Goal: Information Seeking & Learning: Find specific page/section

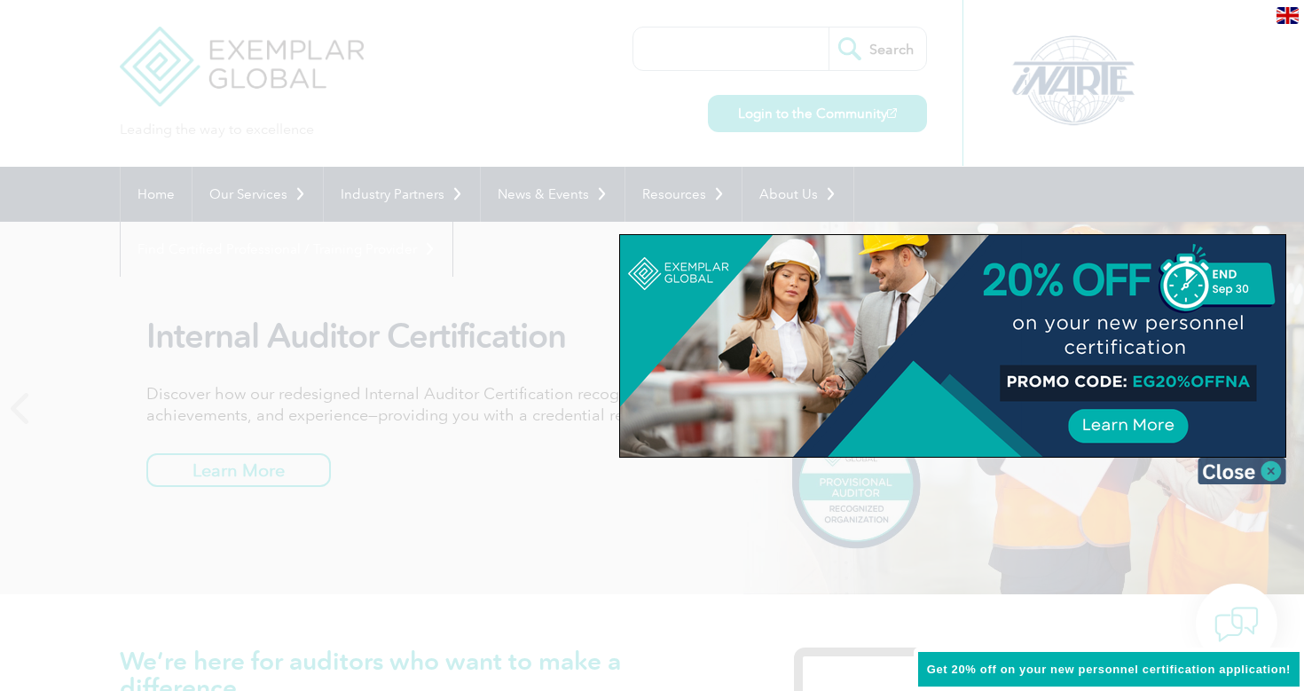
click at [1274, 465] on img at bounding box center [1241, 471] width 89 height 27
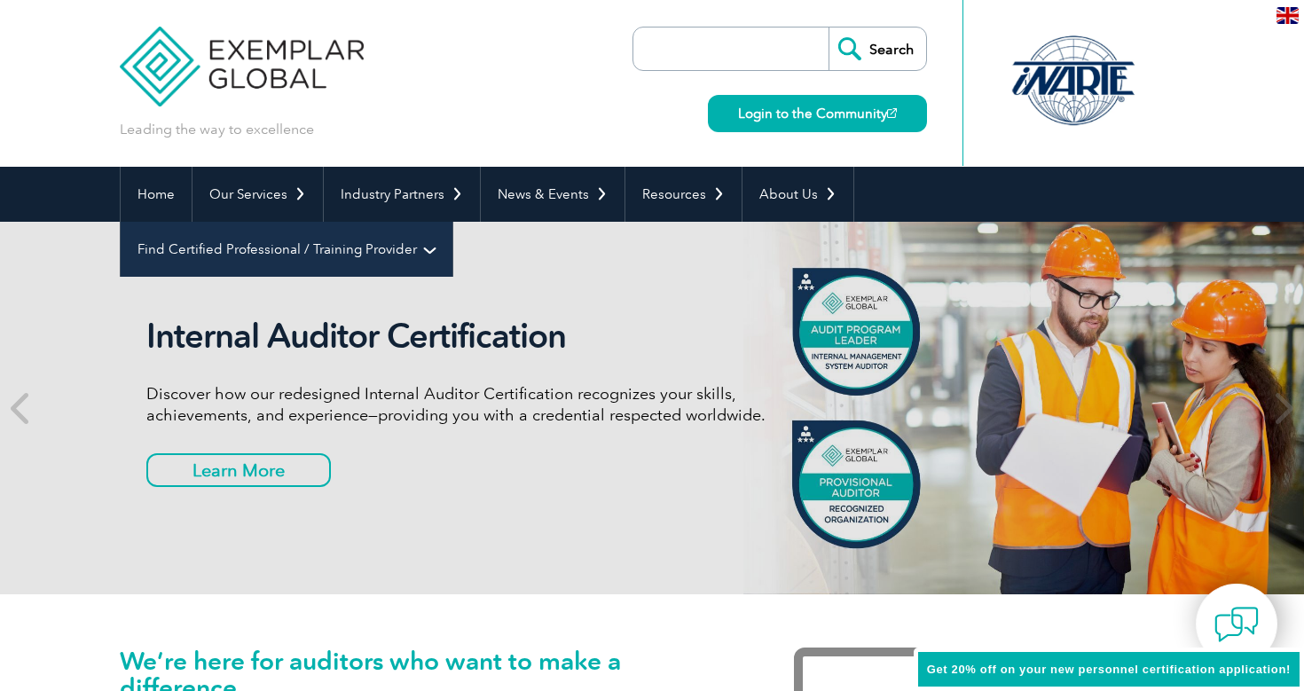
click at [452, 222] on link "Find Certified Professional / Training Provider" at bounding box center [287, 249] width 332 height 55
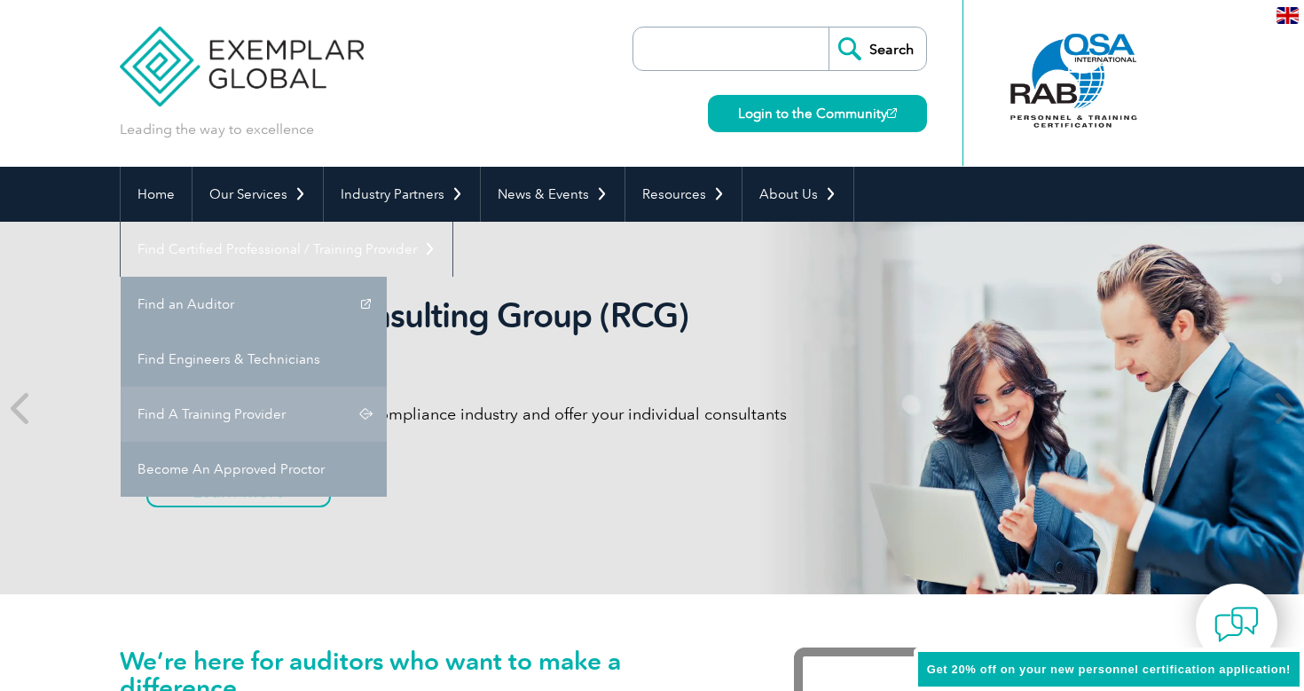
click at [387, 387] on link "Find A Training Provider" at bounding box center [254, 414] width 266 height 55
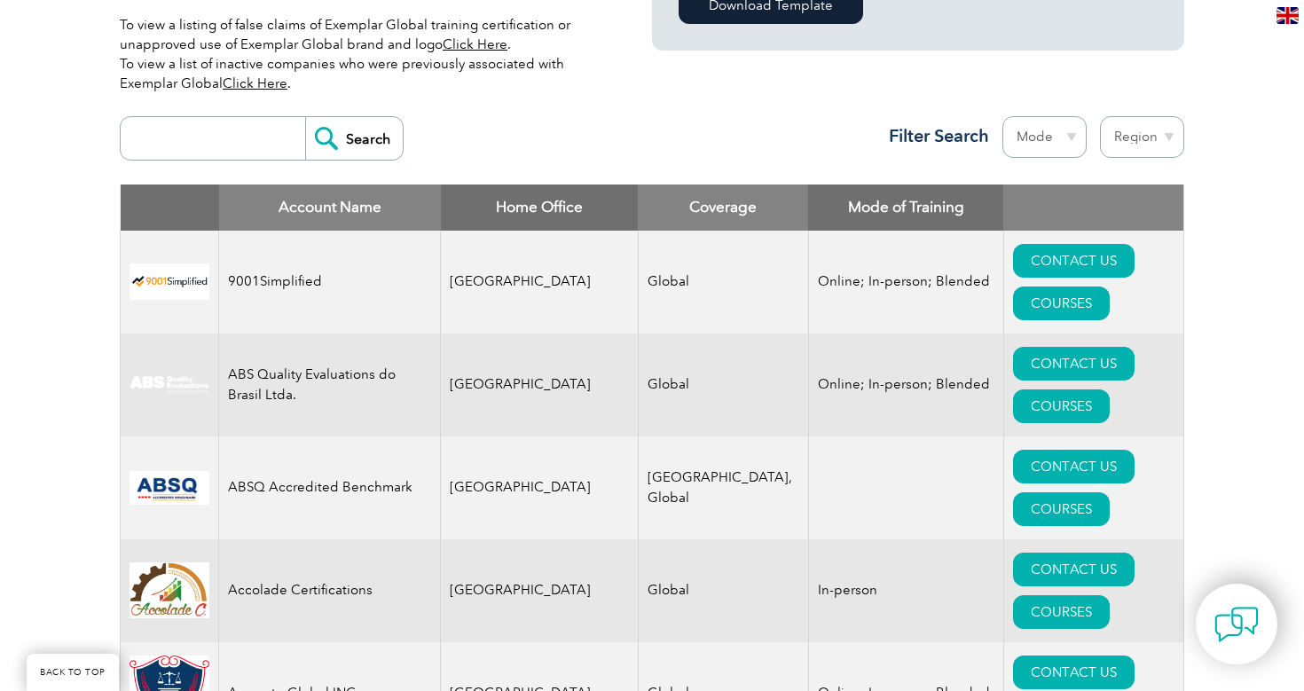
scroll to position [596, 0]
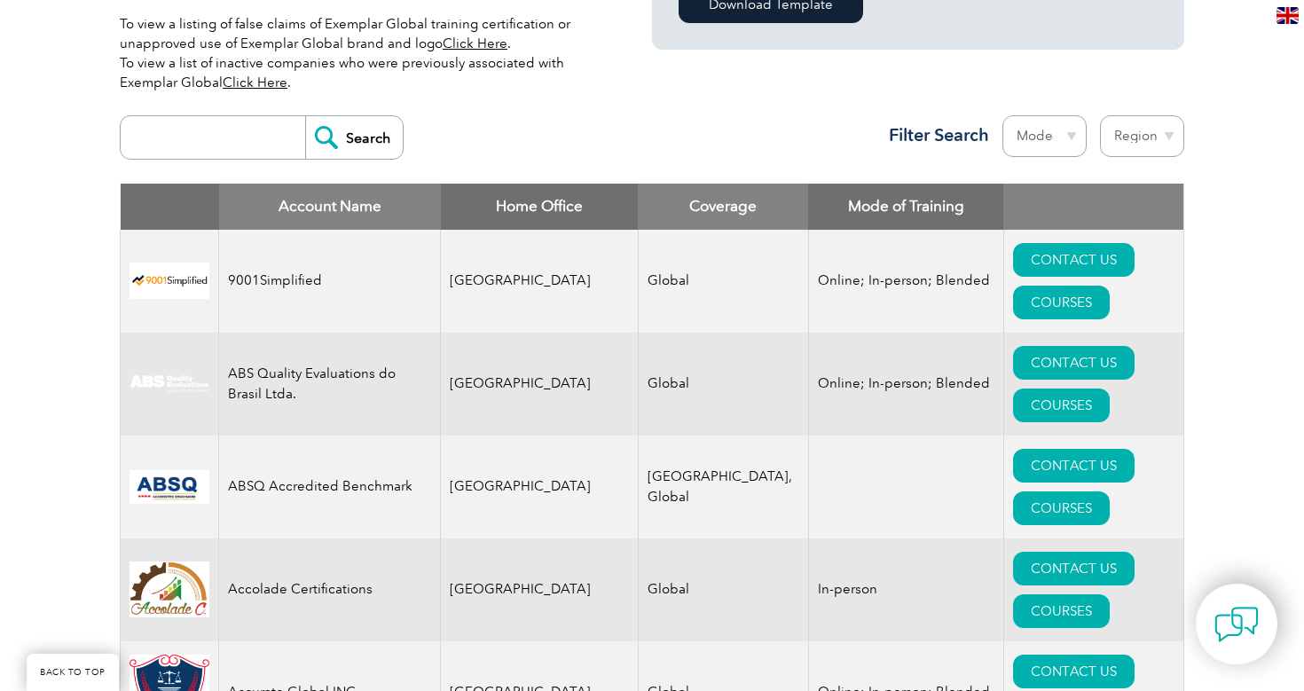
click at [514, 199] on th "Home Office" at bounding box center [540, 207] width 198 height 46
click at [541, 207] on th "Home Office" at bounding box center [540, 207] width 198 height 46
select select "Turkey"
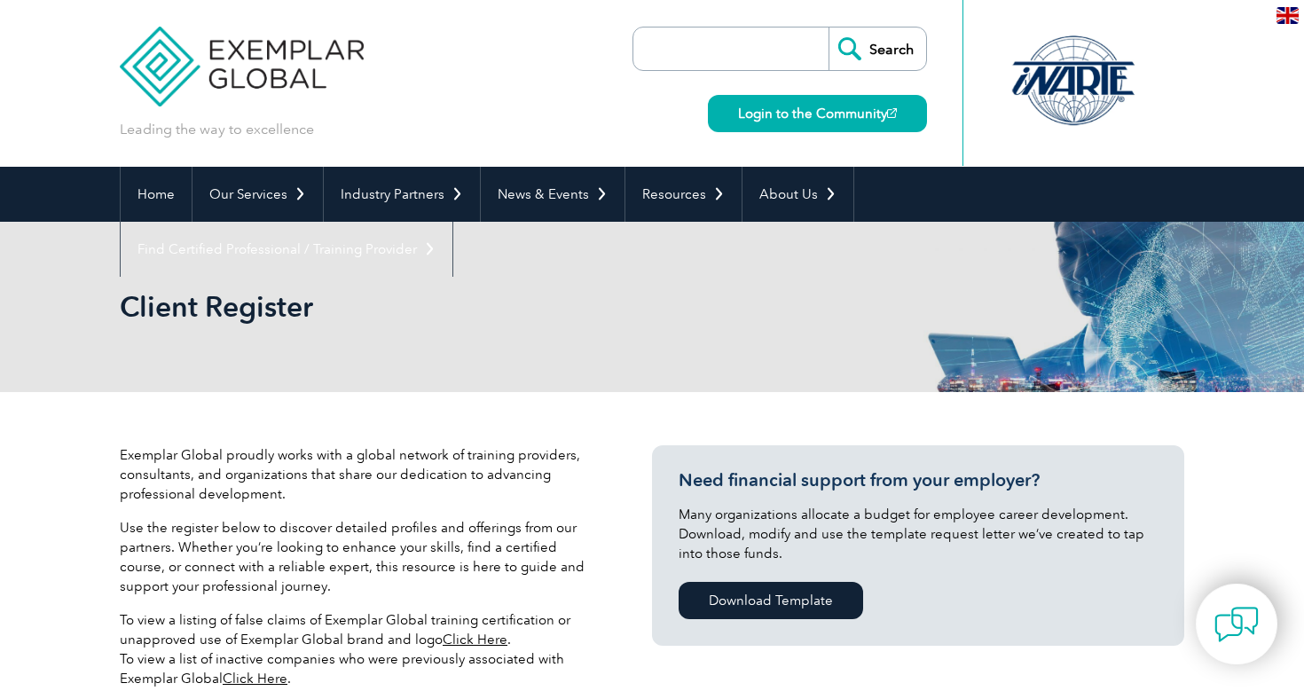
select select "Turkey"
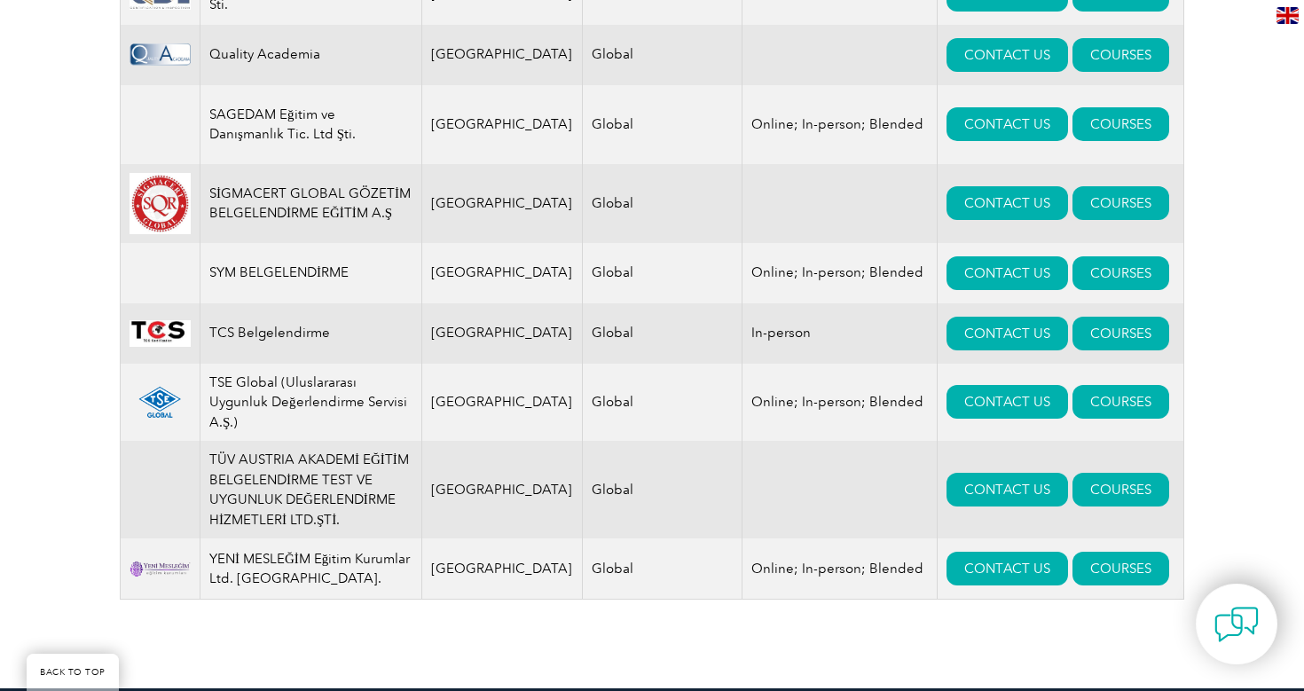
scroll to position [2339, 0]
